Goal: Transaction & Acquisition: Purchase product/service

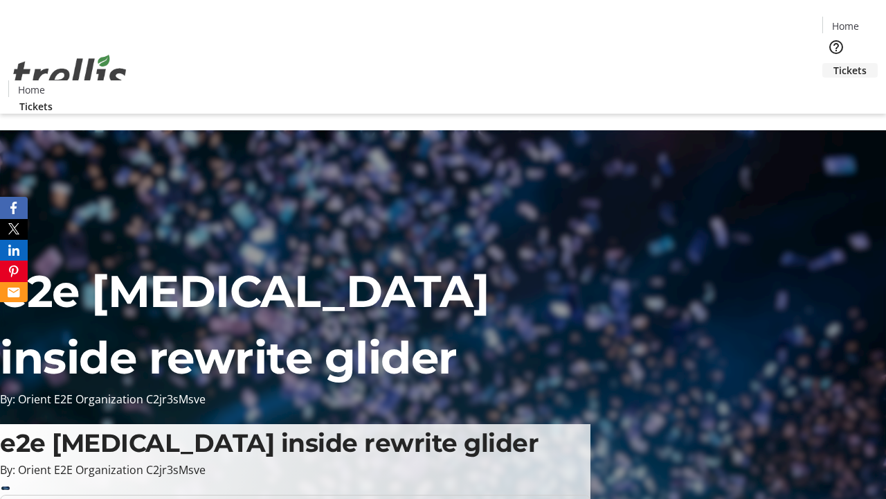
click at [834, 63] on span "Tickets" at bounding box center [850, 70] width 33 height 15
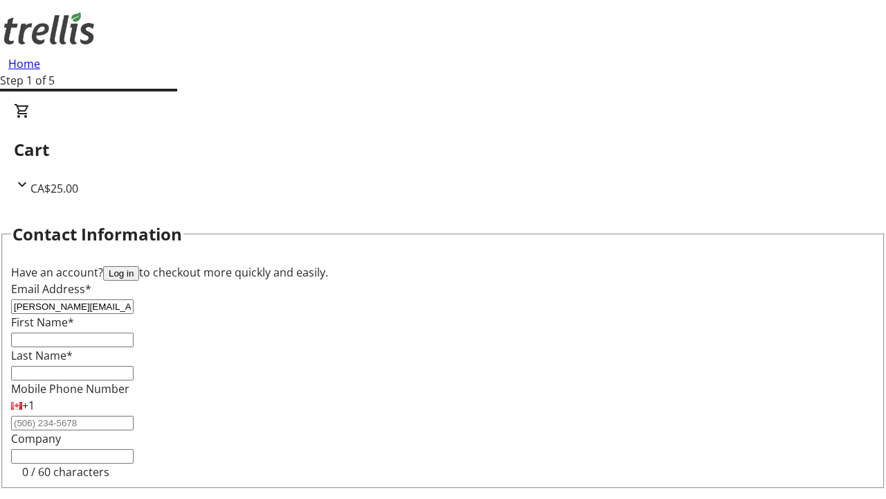
type input "[PERSON_NAME][EMAIL_ADDRESS][DOMAIN_NAME]"
type input "[PERSON_NAME]"
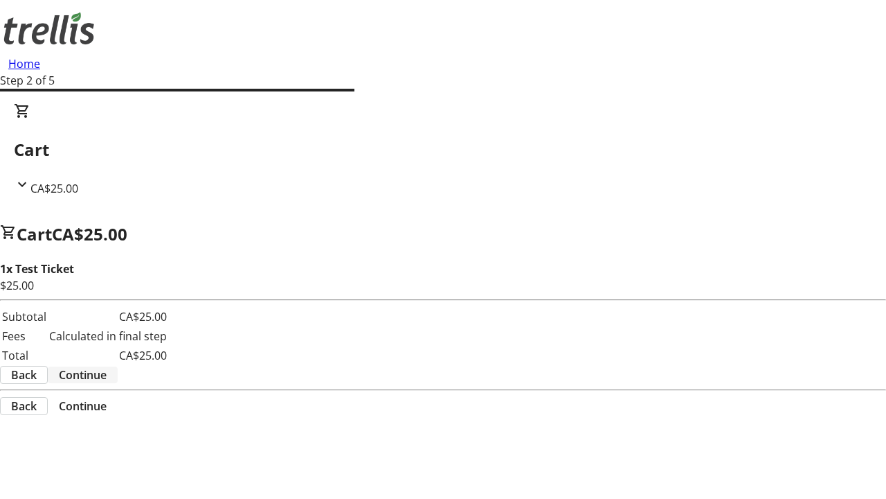
click at [107, 366] on span "Continue" at bounding box center [83, 374] width 48 height 17
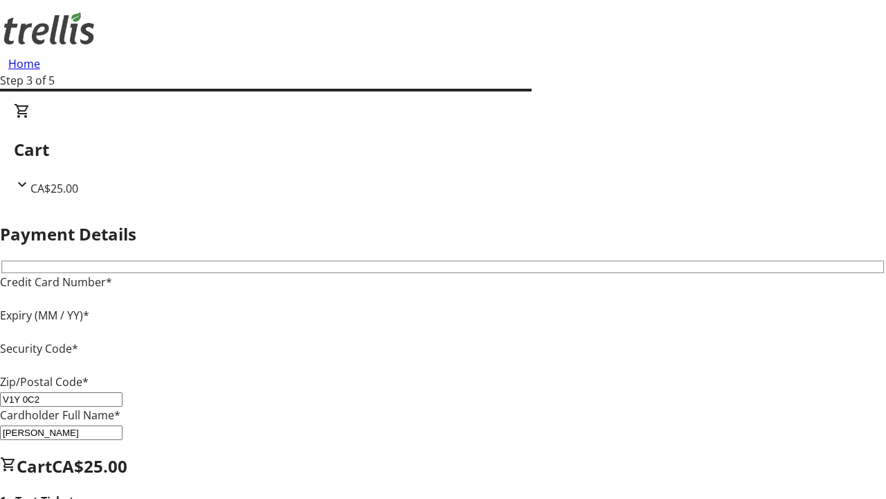
type input "V1Y 0C2"
